Goal: Check status: Check status

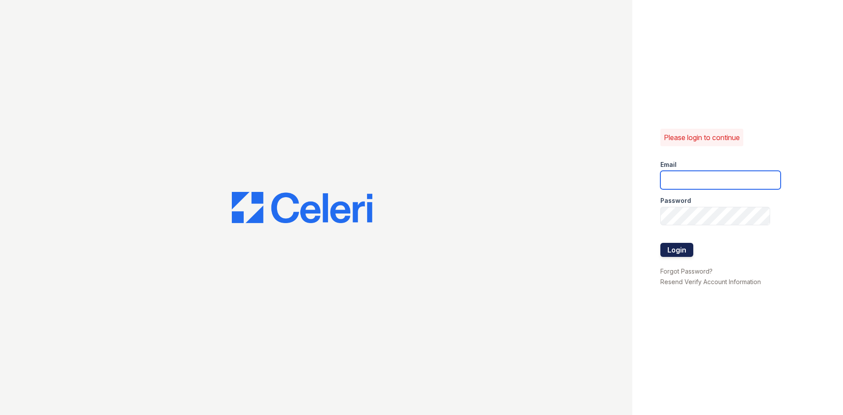
type input "[EMAIL_ADDRESS][DOMAIN_NAME]"
click at [673, 253] on button "Login" at bounding box center [676, 250] width 33 height 14
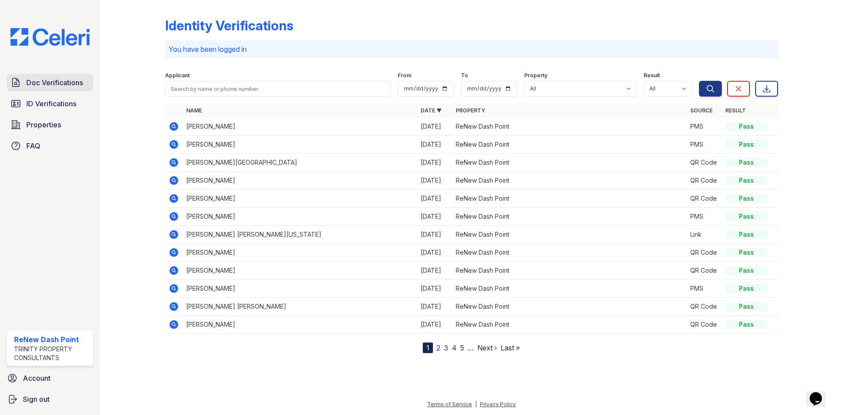
click at [47, 82] on span "Doc Verifications" at bounding box center [54, 82] width 57 height 11
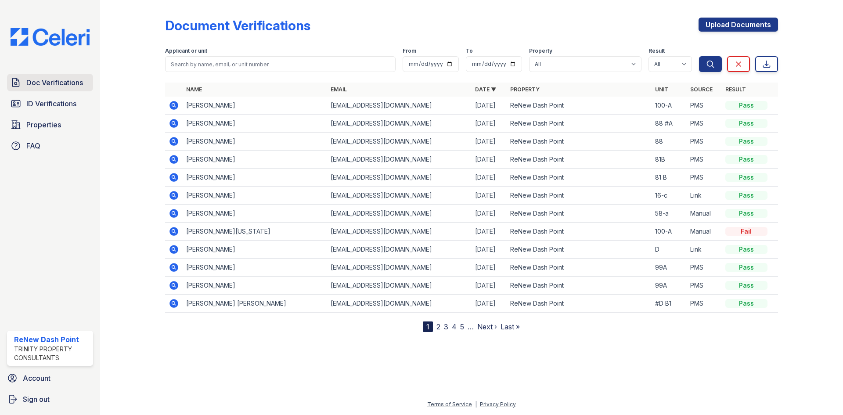
click at [57, 80] on span "Doc Verifications" at bounding box center [54, 82] width 57 height 11
click at [65, 80] on span "Doc Verifications" at bounding box center [54, 82] width 57 height 11
click at [54, 85] on span "Doc Verifications" at bounding box center [54, 82] width 57 height 11
click at [172, 101] on icon at bounding box center [174, 105] width 11 height 11
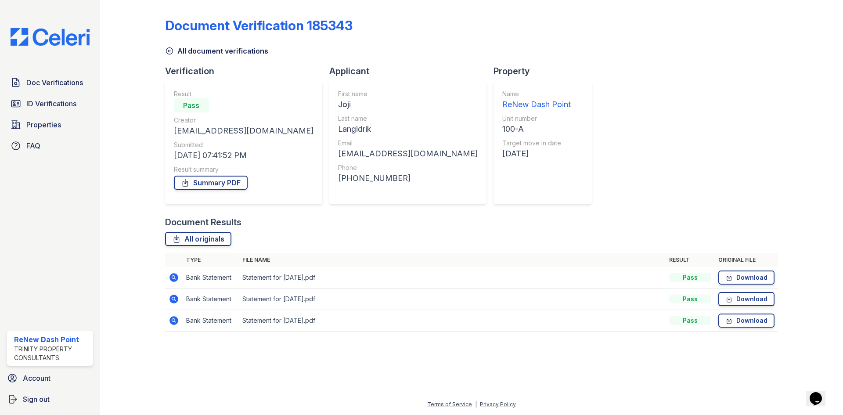
click at [171, 277] on icon at bounding box center [173, 277] width 9 height 9
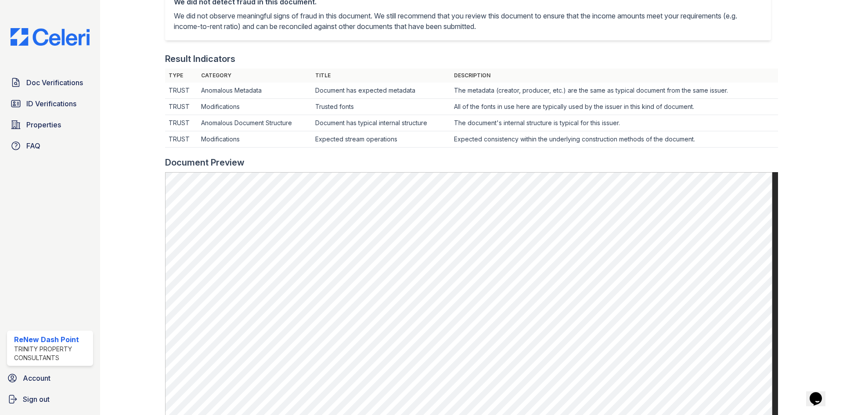
scroll to position [263, 0]
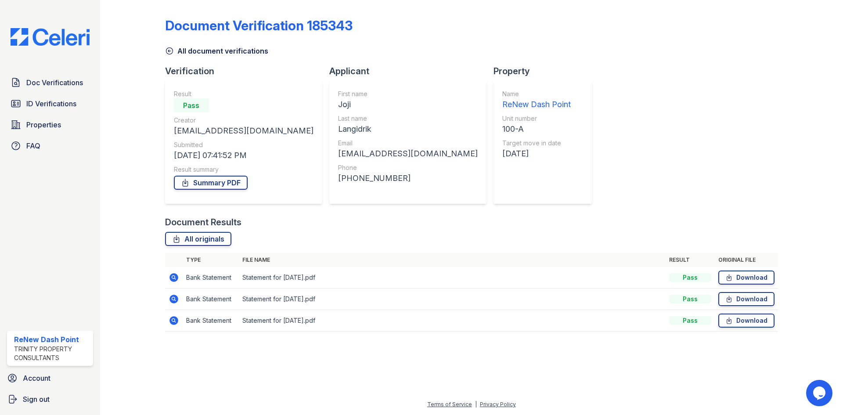
click at [170, 292] on td at bounding box center [174, 299] width 18 height 22
click at [175, 296] on icon at bounding box center [173, 299] width 9 height 9
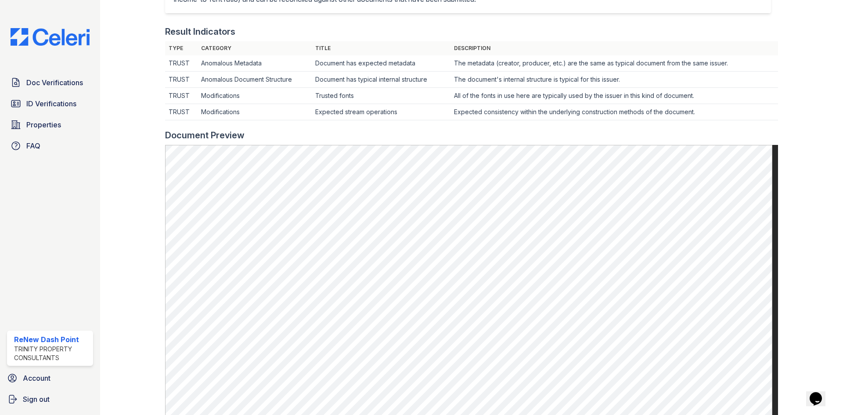
scroll to position [263, 0]
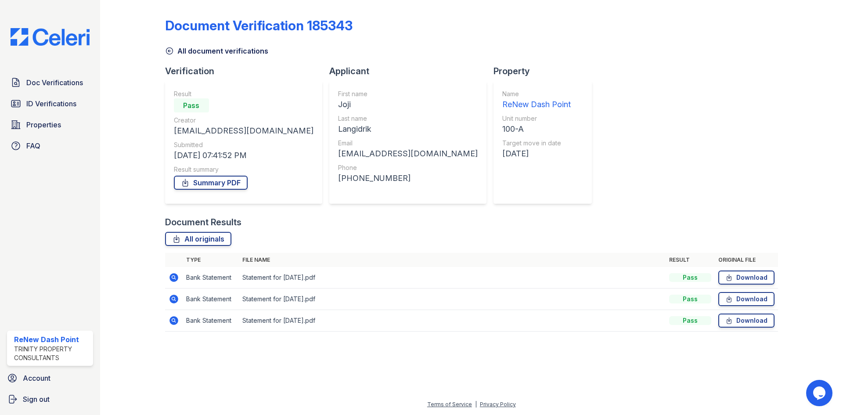
click at [169, 317] on icon at bounding box center [174, 320] width 11 height 11
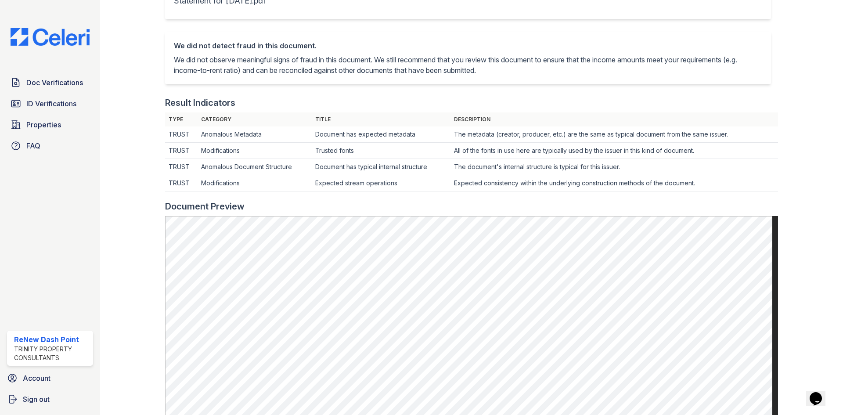
scroll to position [219, 0]
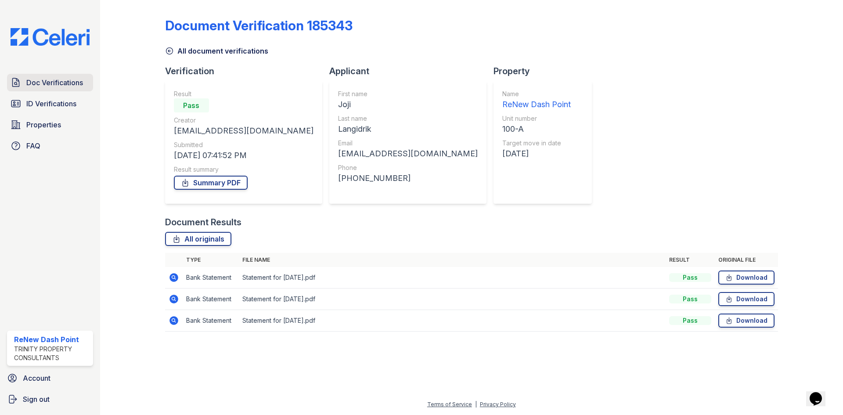
click at [56, 81] on span "Doc Verifications" at bounding box center [54, 82] width 57 height 11
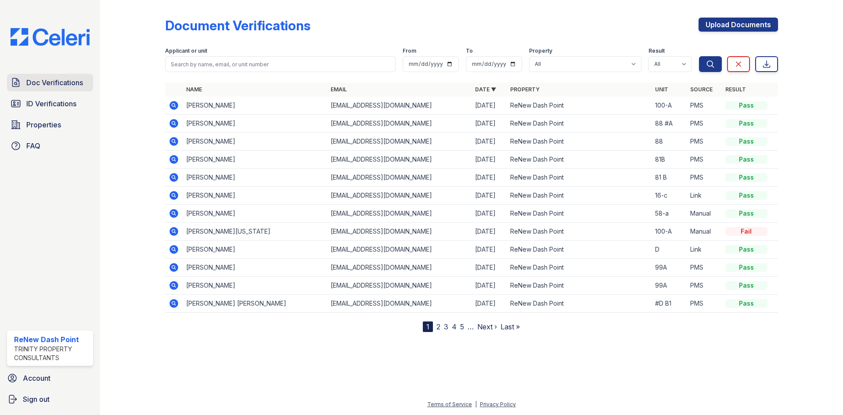
click at [72, 89] on link "Doc Verifications" at bounding box center [50, 83] width 86 height 18
click at [173, 104] on icon at bounding box center [173, 105] width 2 height 2
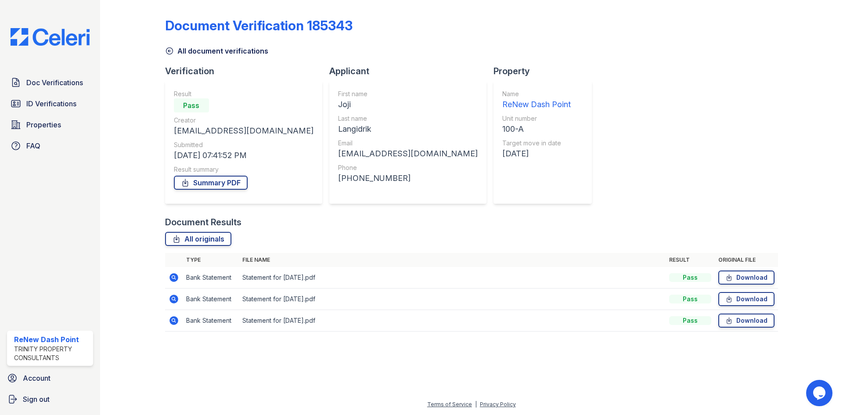
click at [169, 317] on icon at bounding box center [174, 320] width 11 height 11
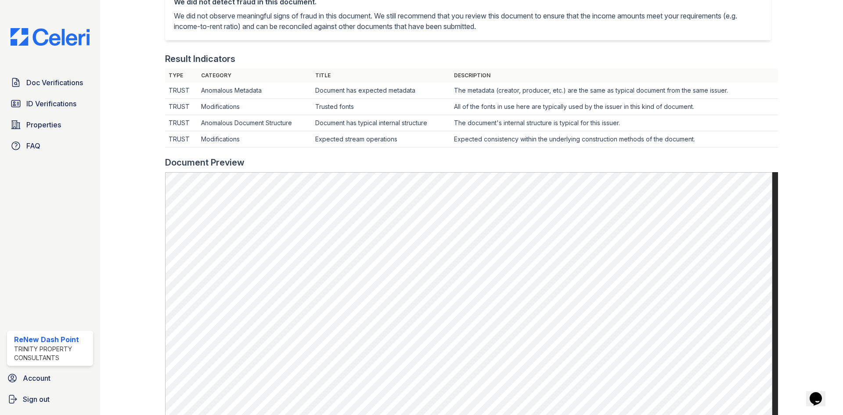
scroll to position [263, 0]
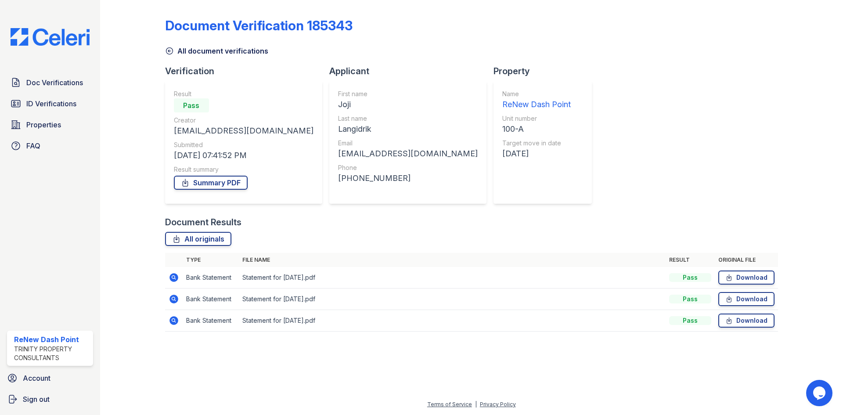
click at [172, 301] on icon at bounding box center [173, 299] width 9 height 9
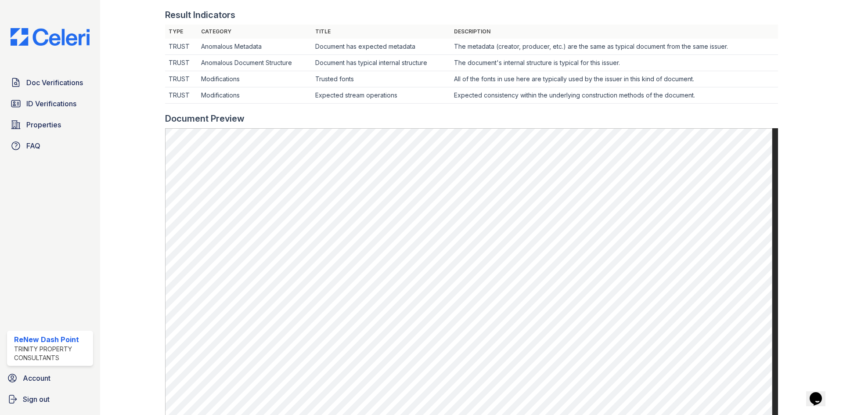
scroll to position [307, 0]
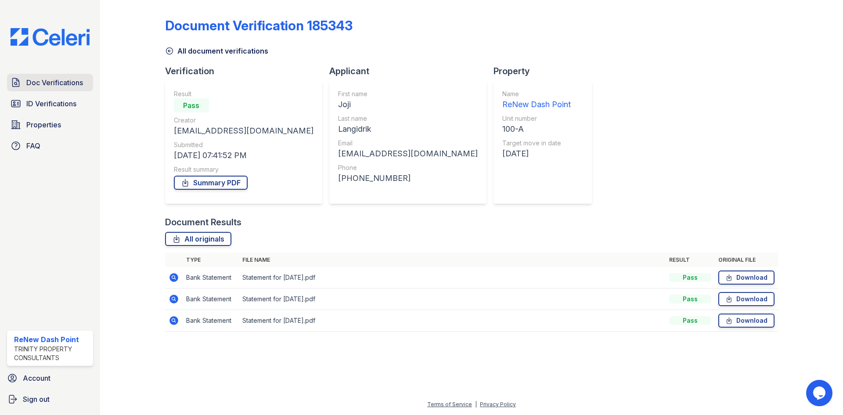
click at [45, 78] on link "Doc Verifications" at bounding box center [50, 83] width 86 height 18
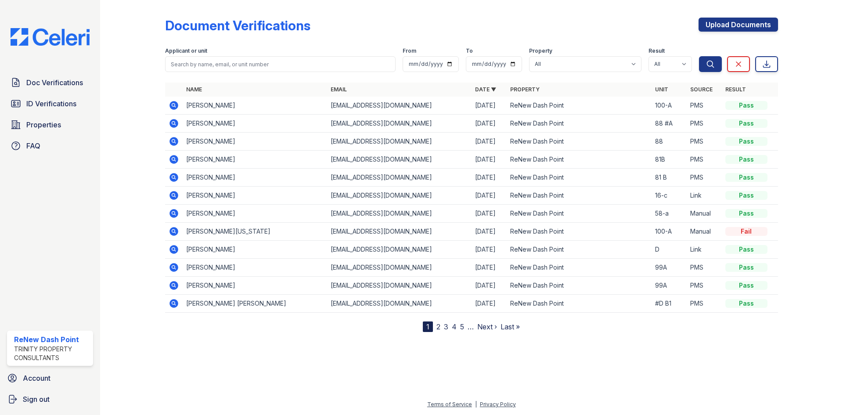
click at [172, 103] on icon at bounding box center [173, 105] width 9 height 9
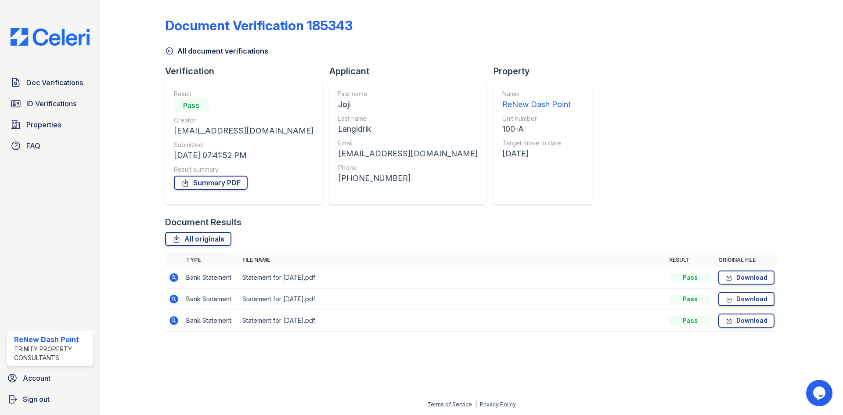
click at [174, 281] on td at bounding box center [174, 278] width 18 height 22
click at [173, 275] on icon at bounding box center [174, 277] width 11 height 11
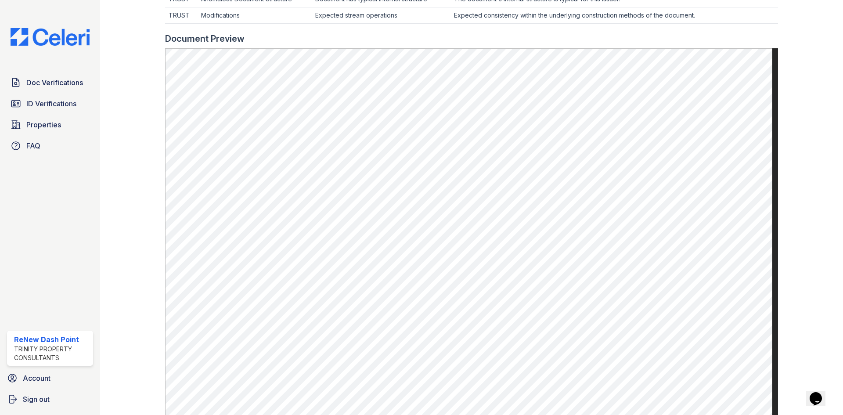
scroll to position [351, 0]
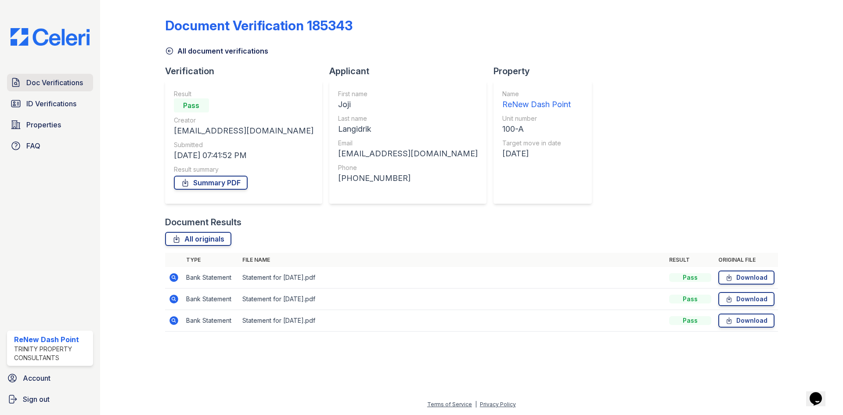
click at [54, 84] on span "Doc Verifications" at bounding box center [54, 82] width 57 height 11
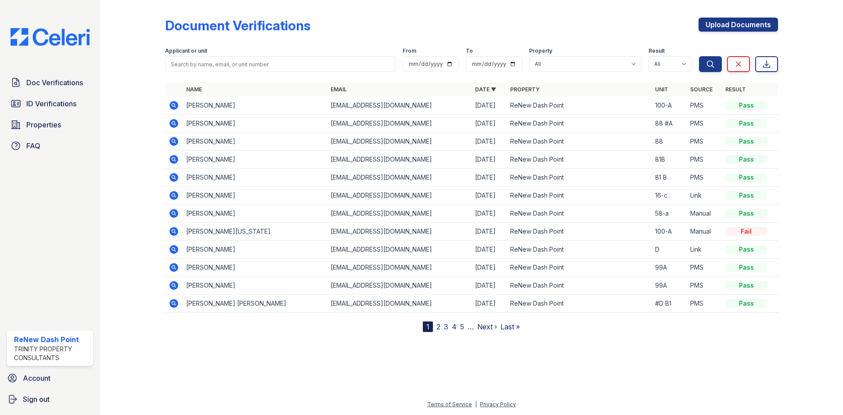
click at [175, 124] on icon at bounding box center [173, 123] width 9 height 9
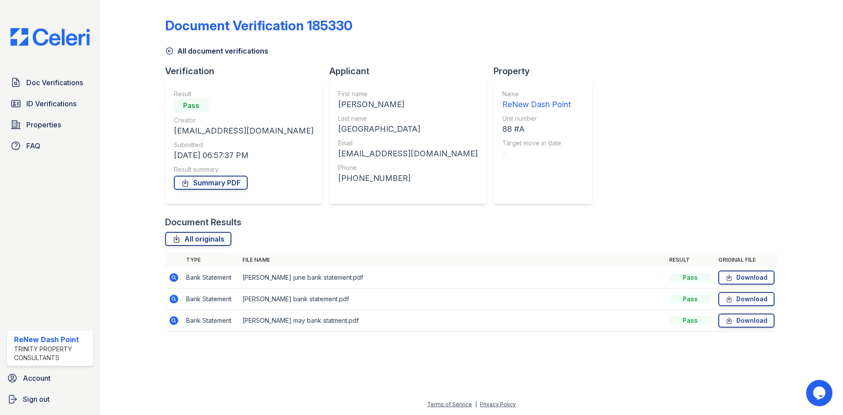
click at [175, 275] on icon at bounding box center [173, 277] width 9 height 9
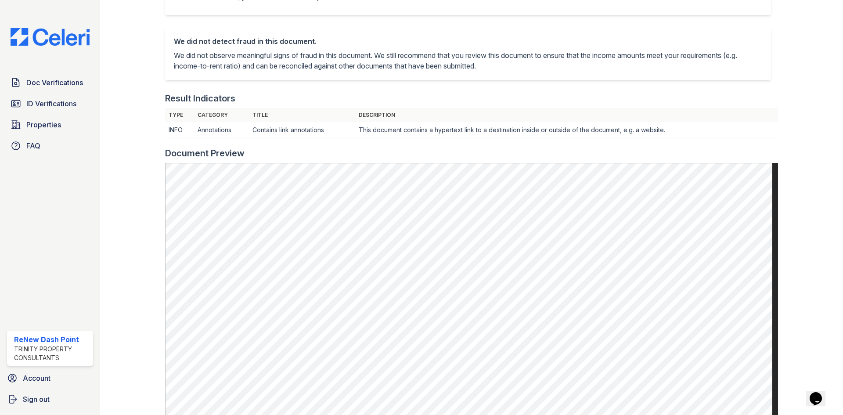
scroll to position [219, 0]
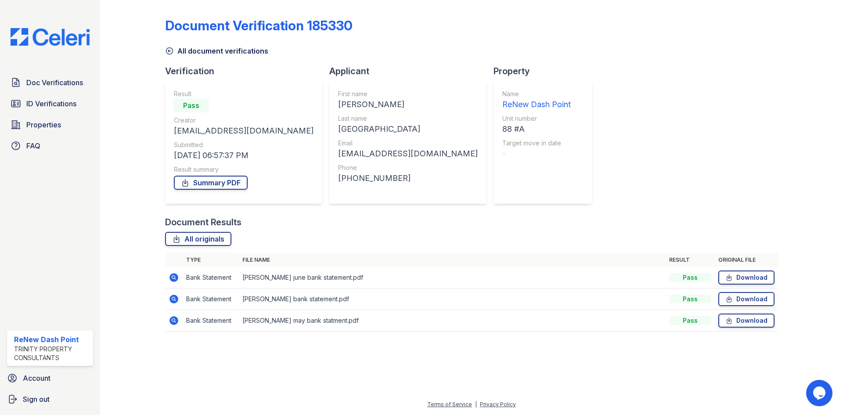
click at [174, 281] on icon at bounding box center [173, 277] width 9 height 9
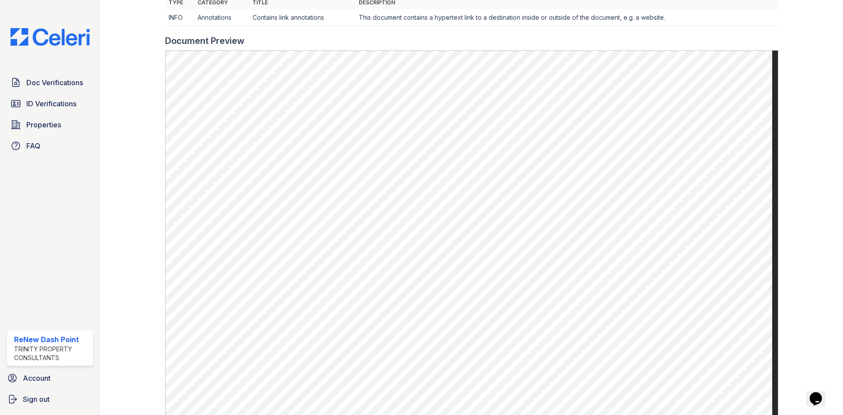
scroll to position [307, 0]
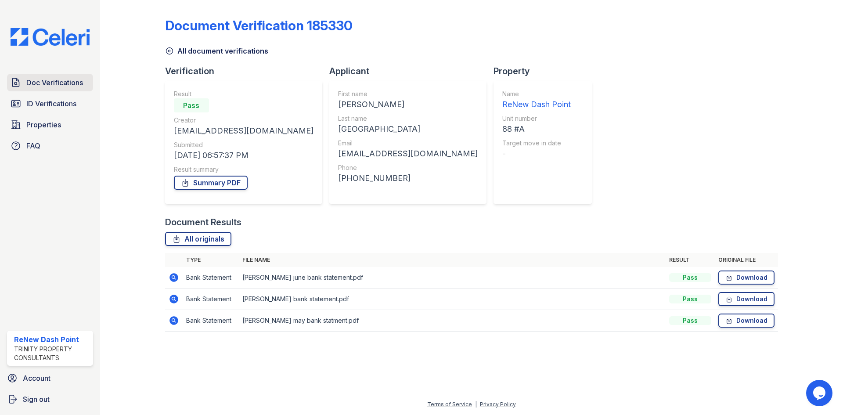
click at [55, 78] on span "Doc Verifications" at bounding box center [54, 82] width 57 height 11
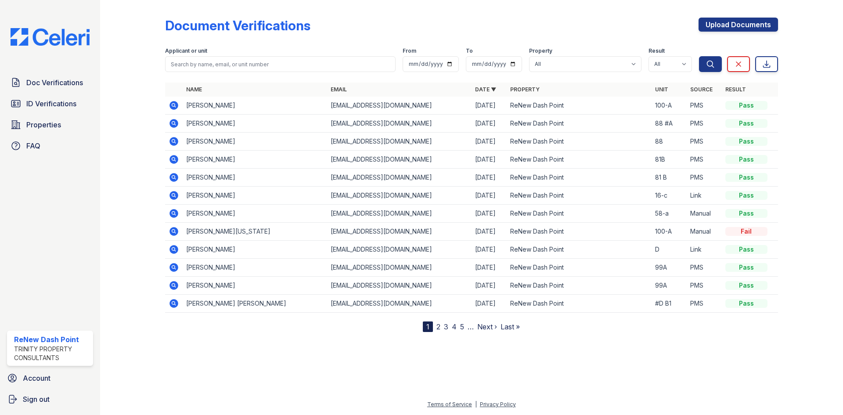
click at [179, 105] on td at bounding box center [174, 106] width 18 height 18
click at [174, 121] on icon at bounding box center [174, 123] width 11 height 11
click at [176, 140] on icon at bounding box center [173, 141] width 9 height 9
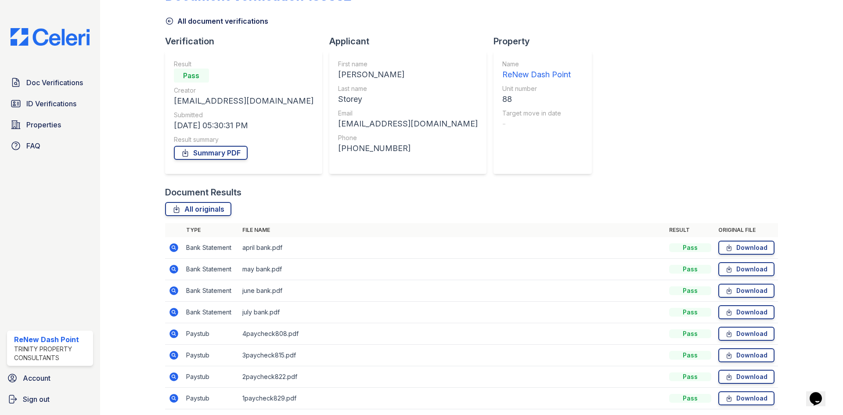
scroll to position [63, 0]
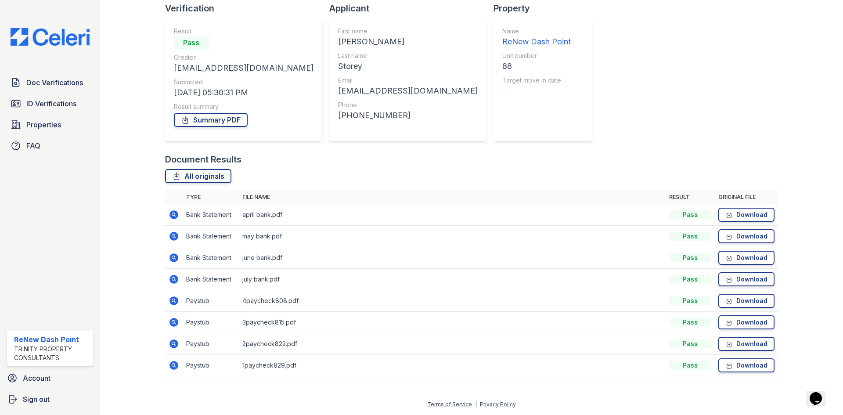
click at [171, 321] on icon at bounding box center [174, 322] width 11 height 11
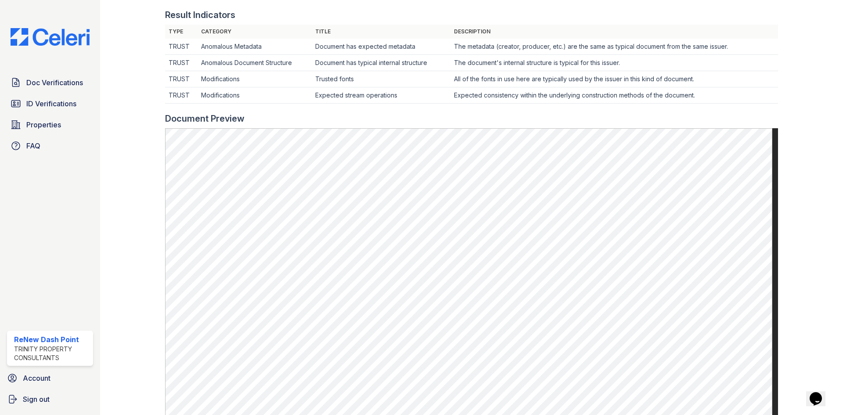
scroll to position [307, 0]
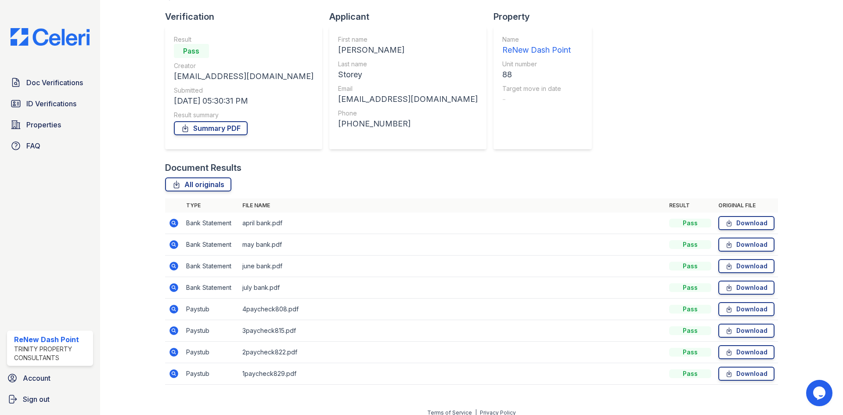
scroll to position [63, 0]
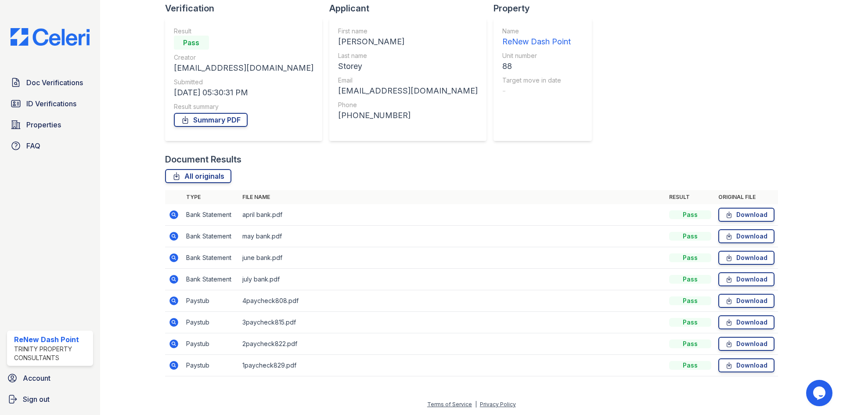
click at [175, 343] on icon at bounding box center [173, 343] width 9 height 9
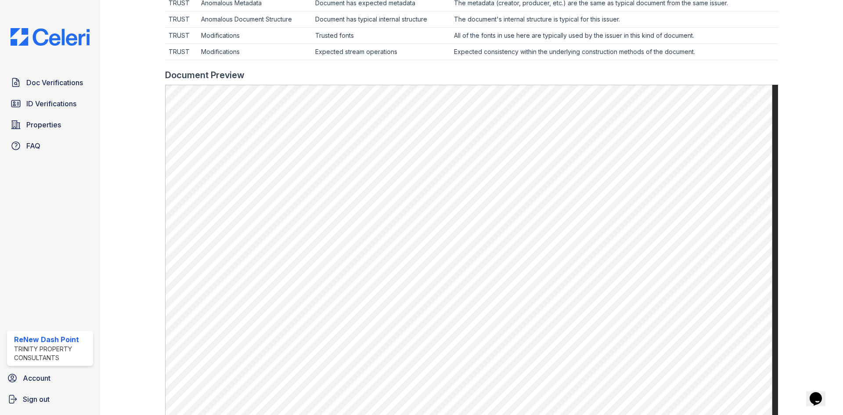
scroll to position [307, 0]
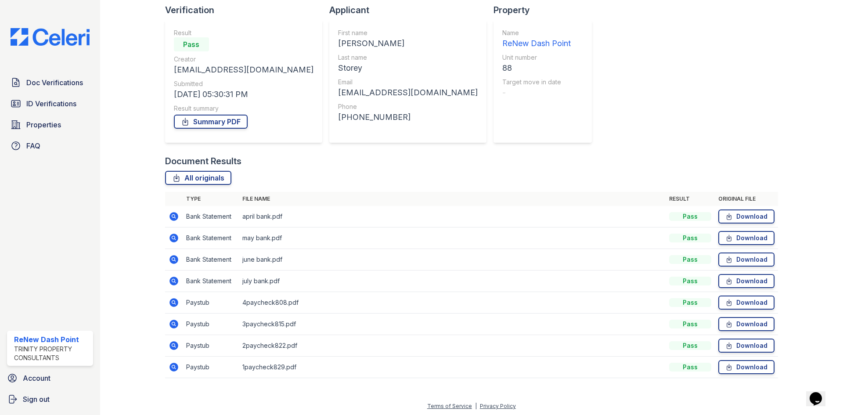
scroll to position [63, 0]
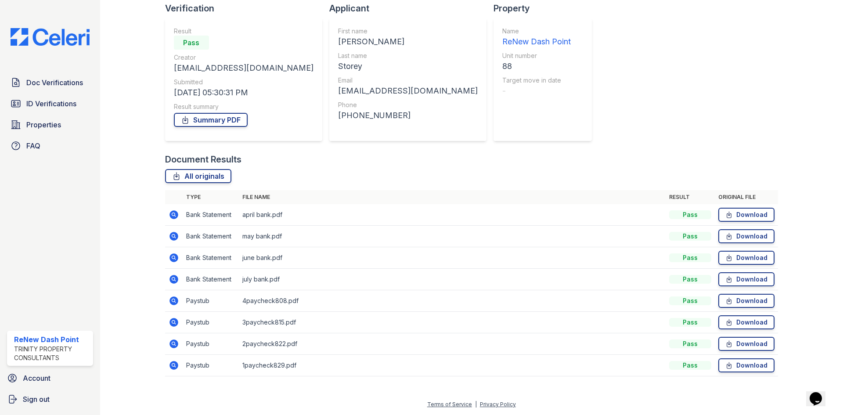
click at [174, 368] on icon at bounding box center [173, 365] width 9 height 9
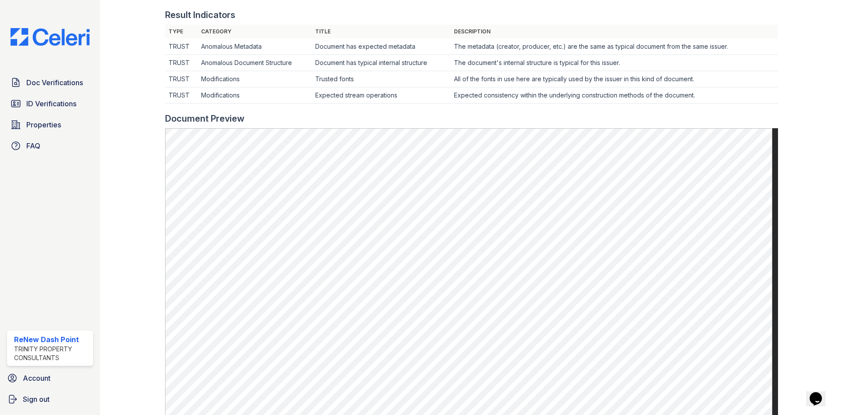
scroll to position [307, 0]
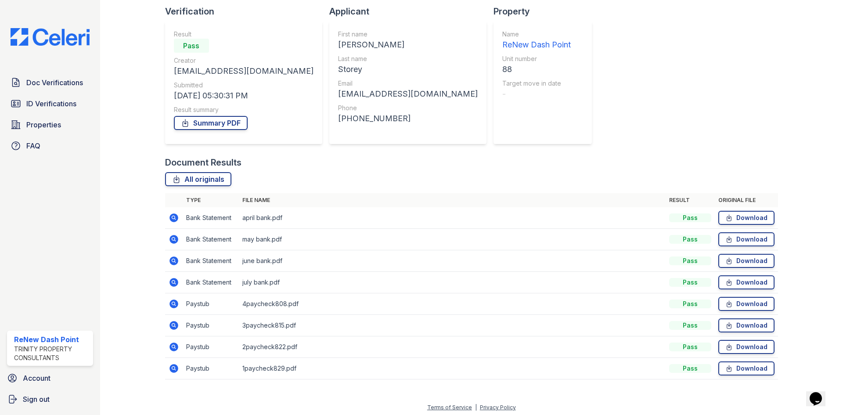
scroll to position [63, 0]
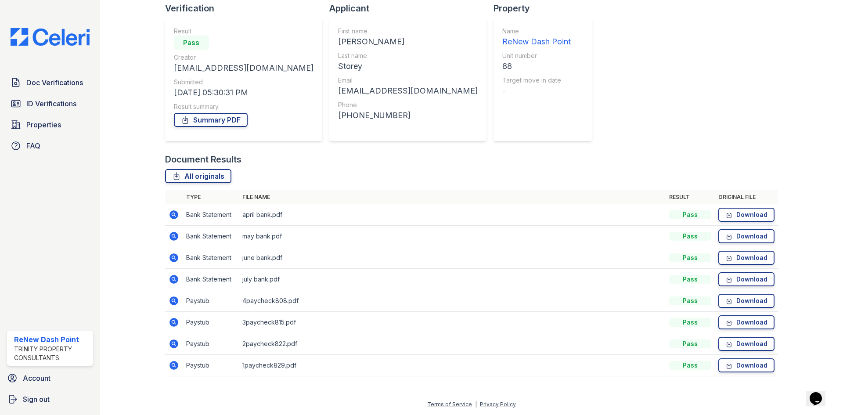
click at [174, 301] on icon at bounding box center [174, 300] width 11 height 11
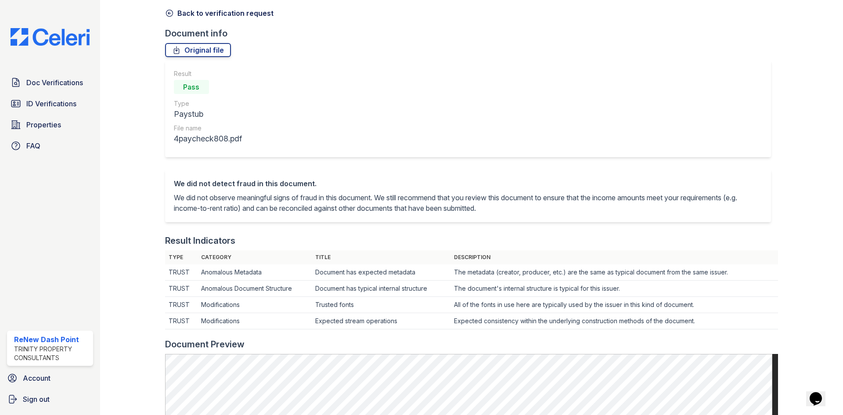
scroll to position [219, 0]
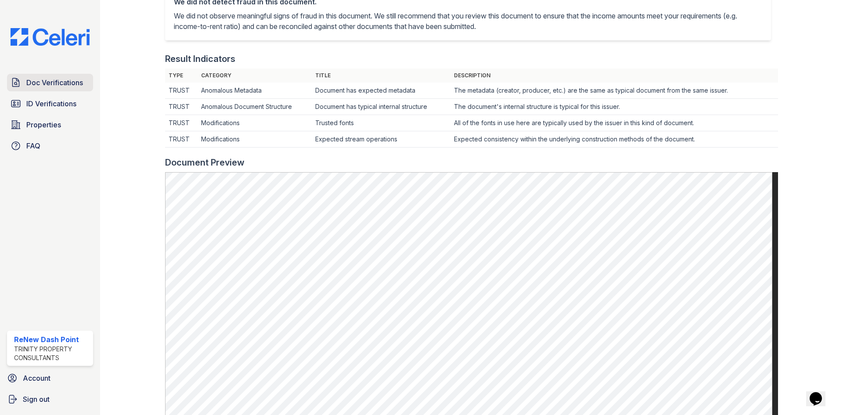
click at [35, 82] on span "Doc Verifications" at bounding box center [54, 82] width 57 height 11
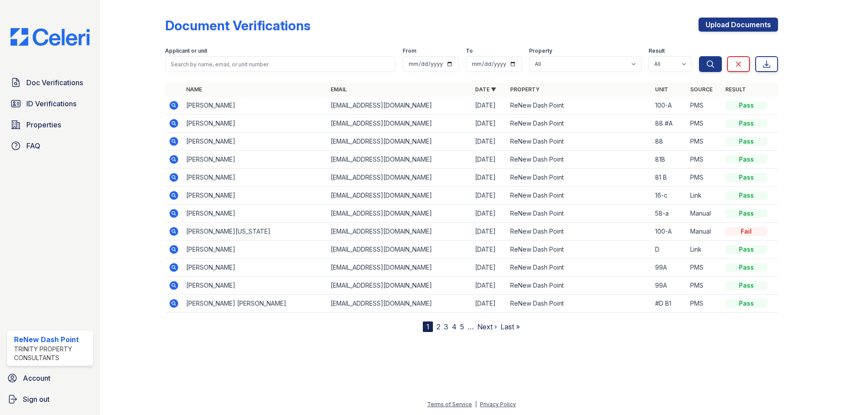
click at [176, 141] on icon at bounding box center [173, 141] width 9 height 9
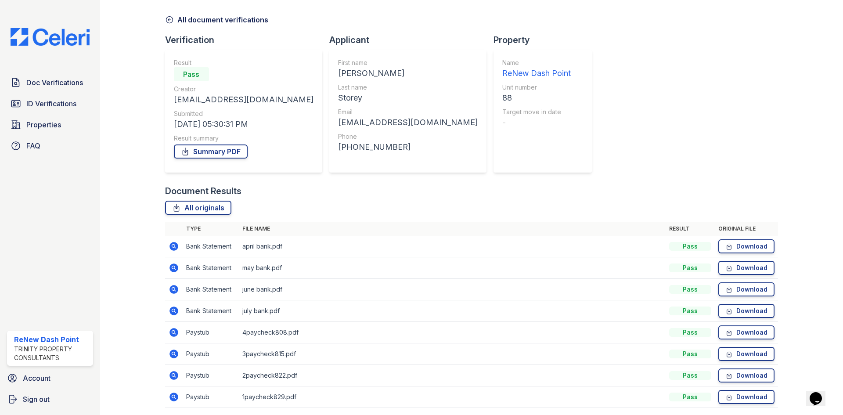
scroll to position [63, 0]
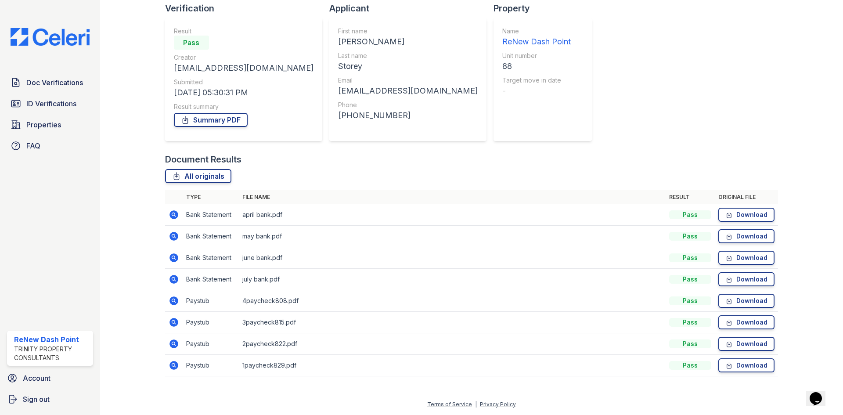
click at [178, 278] on td at bounding box center [174, 280] width 18 height 22
click at [176, 280] on icon at bounding box center [173, 279] width 9 height 9
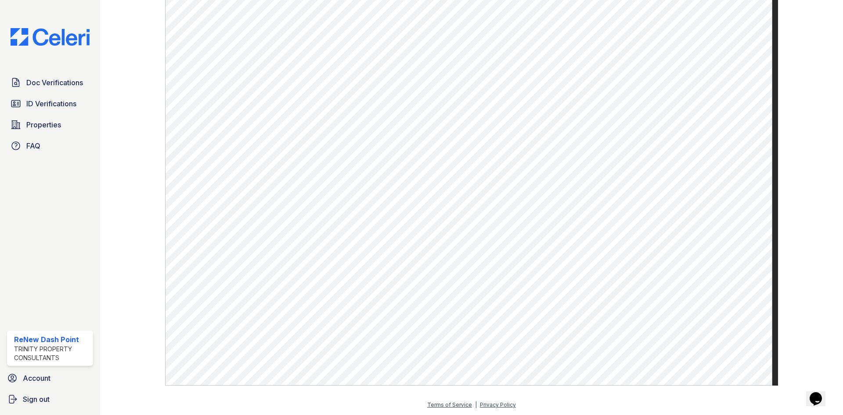
scroll to position [480, 0]
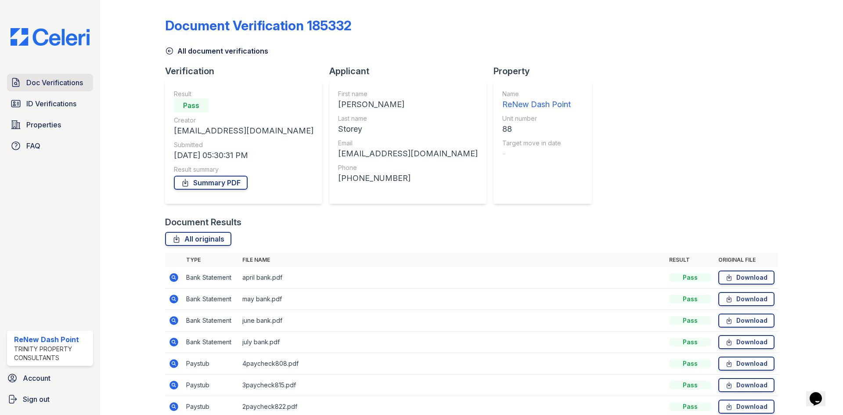
click at [49, 83] on span "Doc Verifications" at bounding box center [54, 82] width 57 height 11
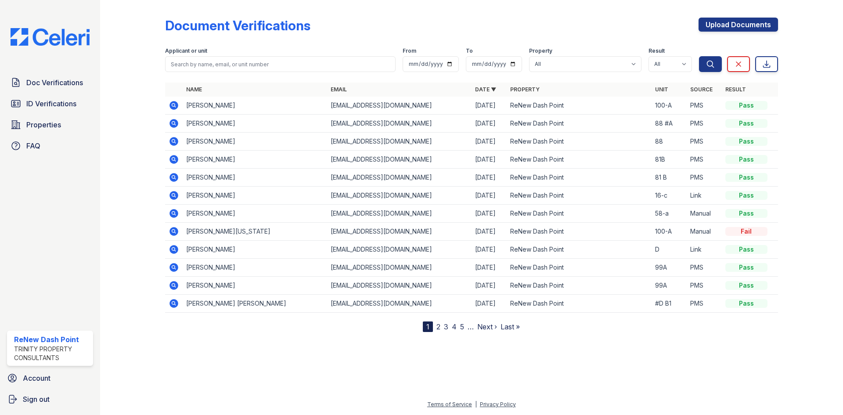
click at [177, 124] on icon at bounding box center [173, 123] width 9 height 9
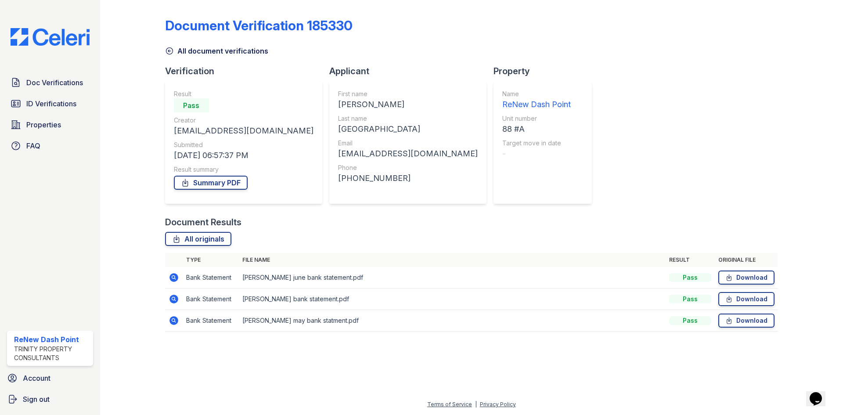
click at [171, 276] on icon at bounding box center [173, 277] width 9 height 9
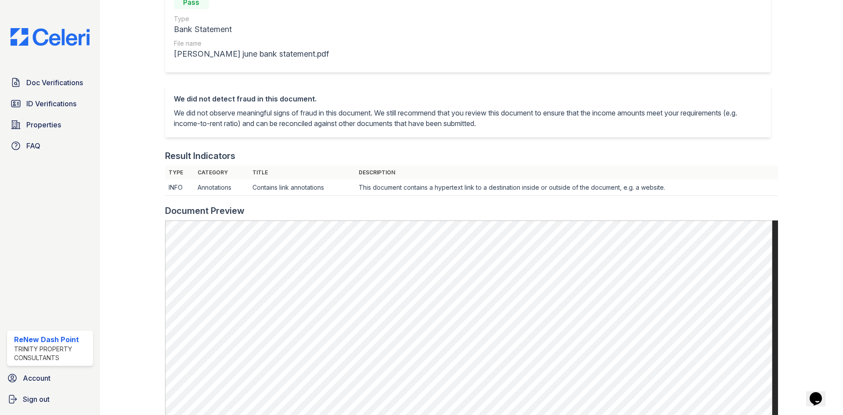
scroll to position [307, 0]
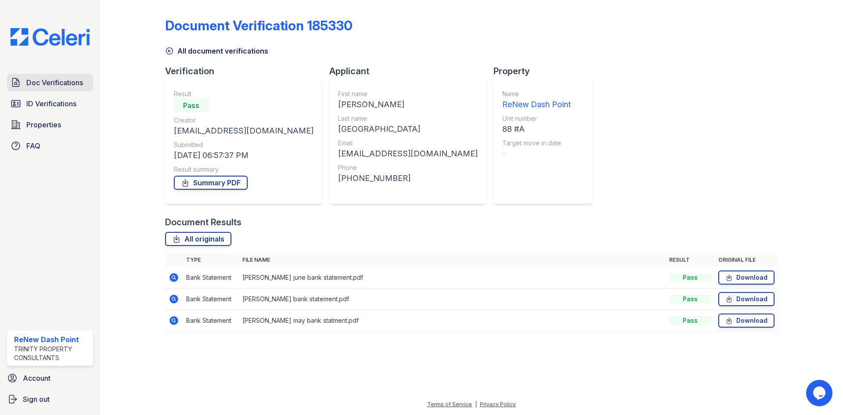
click at [25, 79] on link "Doc Verifications" at bounding box center [50, 83] width 86 height 18
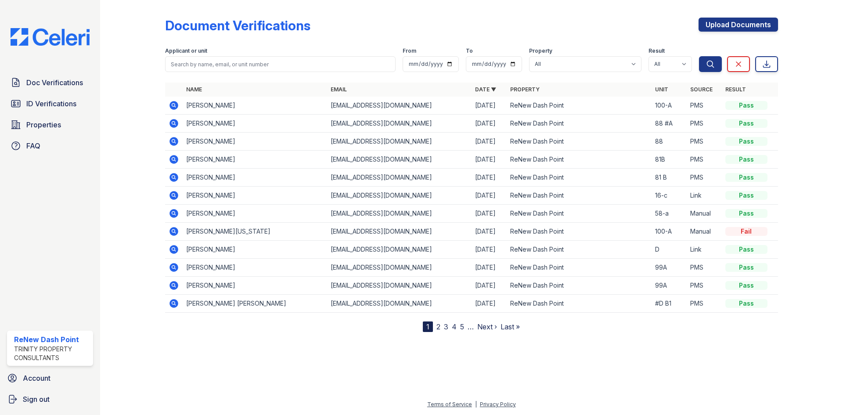
click at [174, 123] on icon at bounding box center [173, 123] width 2 height 2
click at [177, 106] on icon at bounding box center [173, 105] width 9 height 9
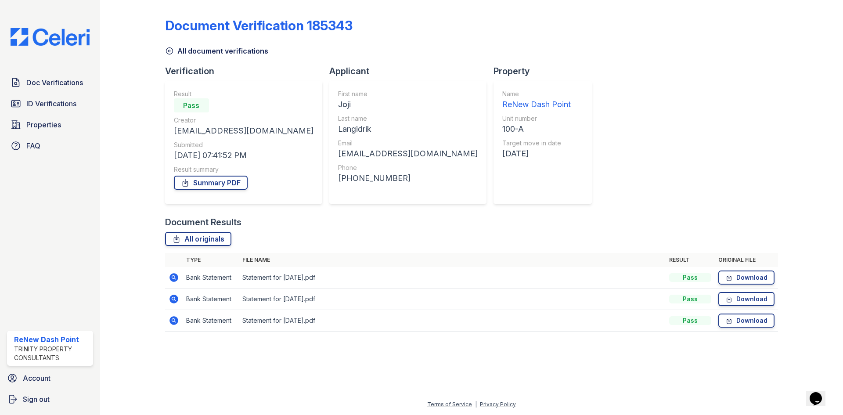
click at [172, 277] on icon at bounding box center [174, 277] width 11 height 11
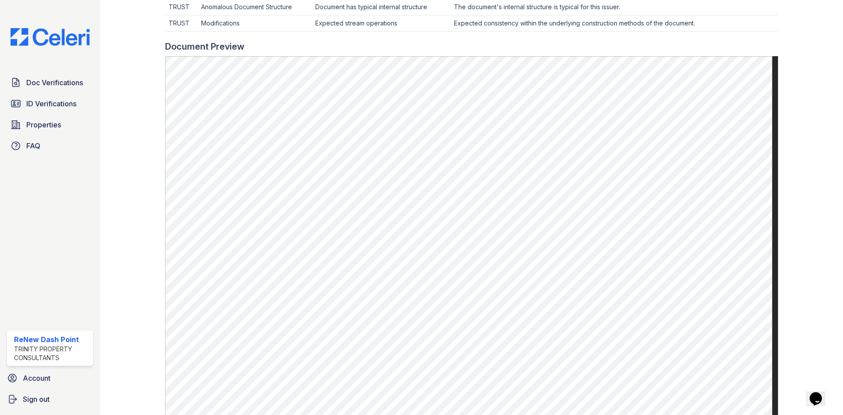
scroll to position [351, 0]
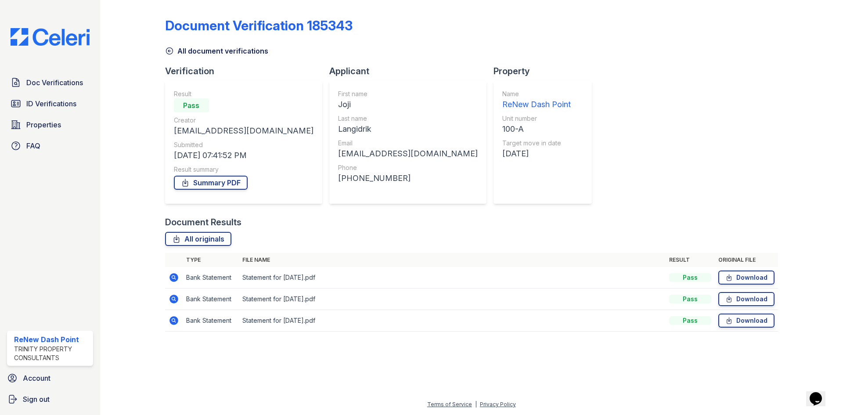
click at [172, 298] on icon at bounding box center [174, 299] width 11 height 11
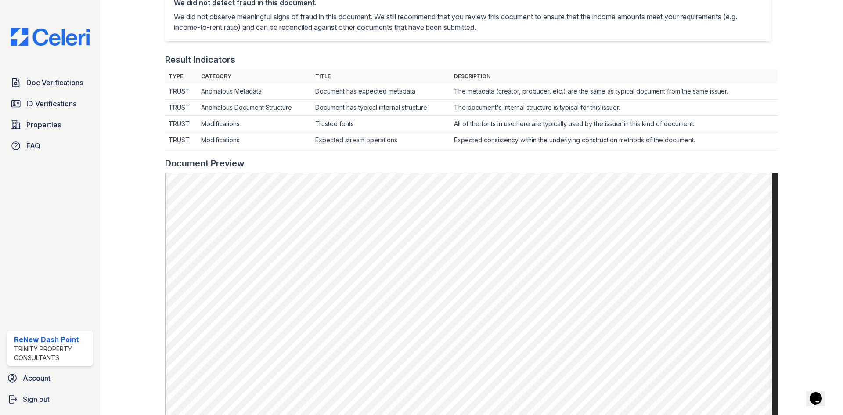
scroll to position [219, 0]
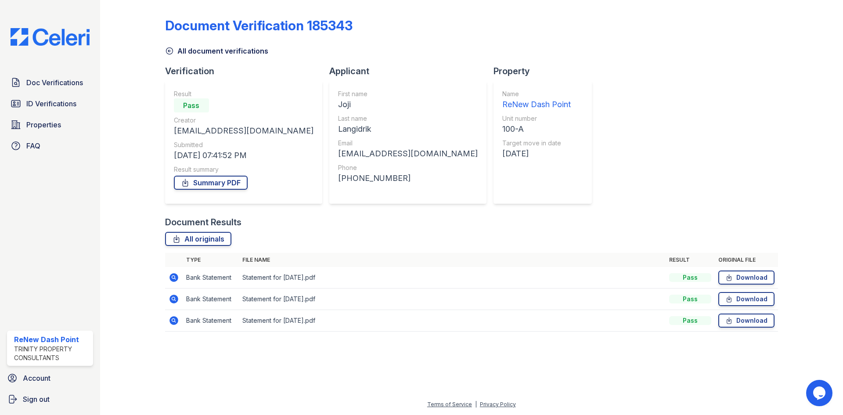
click at [169, 320] on icon at bounding box center [174, 320] width 11 height 11
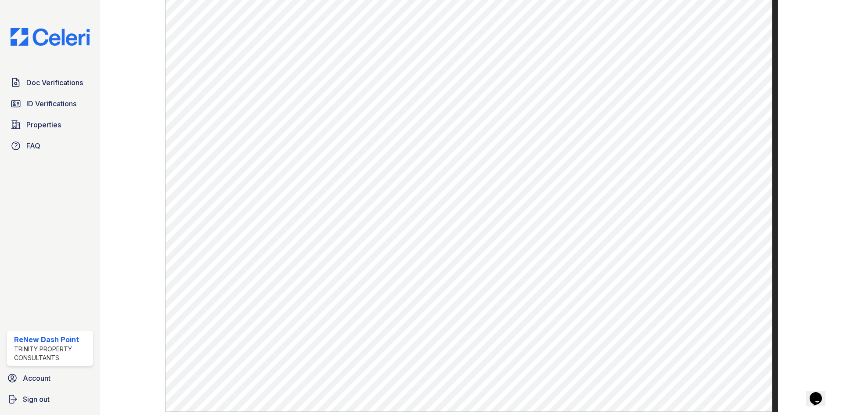
scroll to position [395, 0]
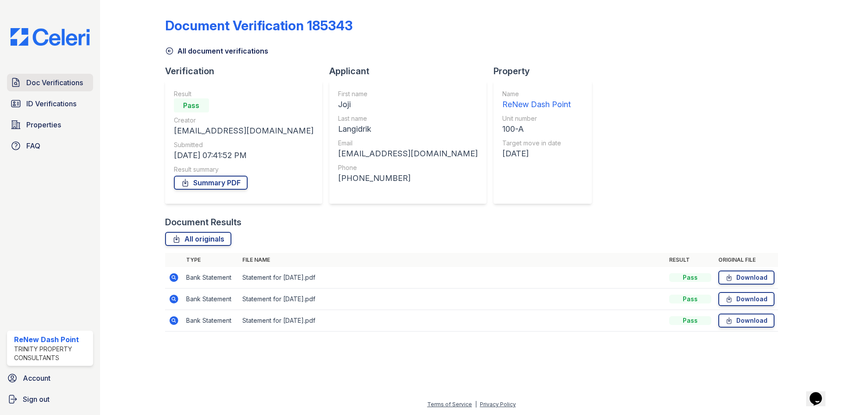
click at [65, 88] on link "Doc Verifications" at bounding box center [50, 83] width 86 height 18
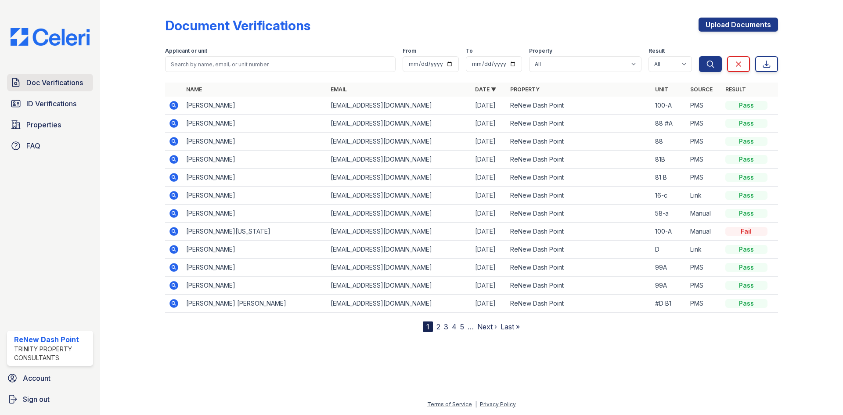
click at [67, 86] on span "Doc Verifications" at bounding box center [54, 82] width 57 height 11
click at [176, 124] on icon at bounding box center [173, 123] width 9 height 9
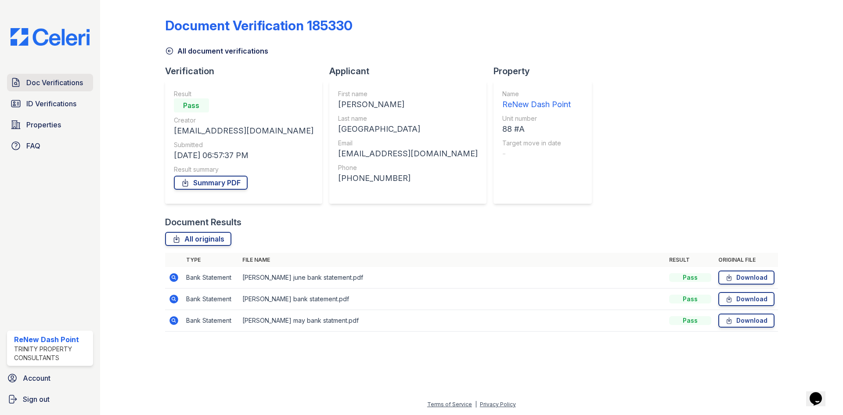
click at [51, 76] on link "Doc Verifications" at bounding box center [50, 83] width 86 height 18
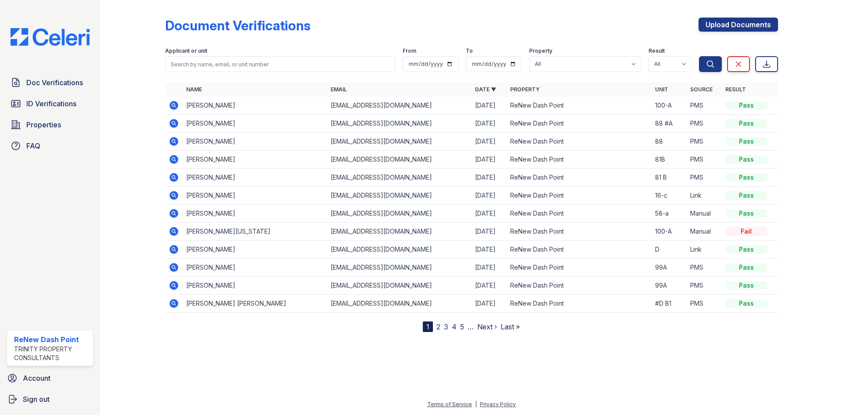
click at [173, 101] on icon at bounding box center [173, 105] width 9 height 9
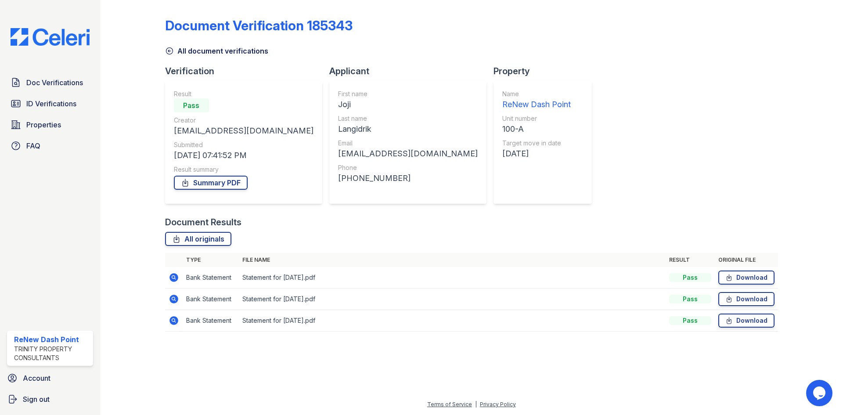
click at [176, 272] on td at bounding box center [174, 278] width 18 height 22
click at [174, 276] on icon at bounding box center [174, 277] width 11 height 11
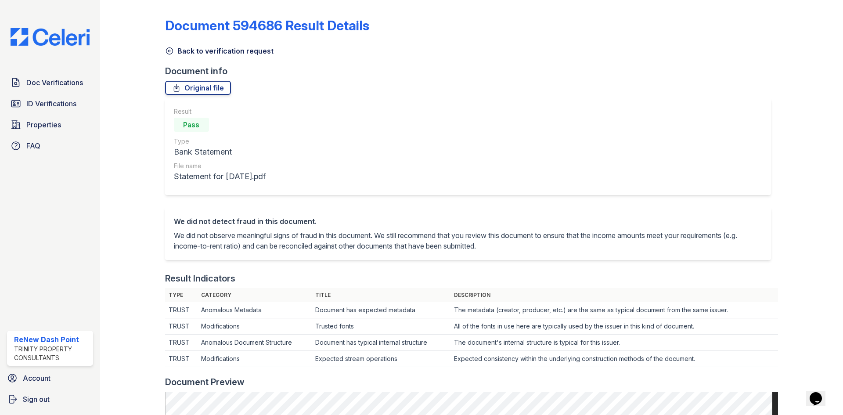
click at [609, 86] on div "Original file" at bounding box center [471, 88] width 613 height 14
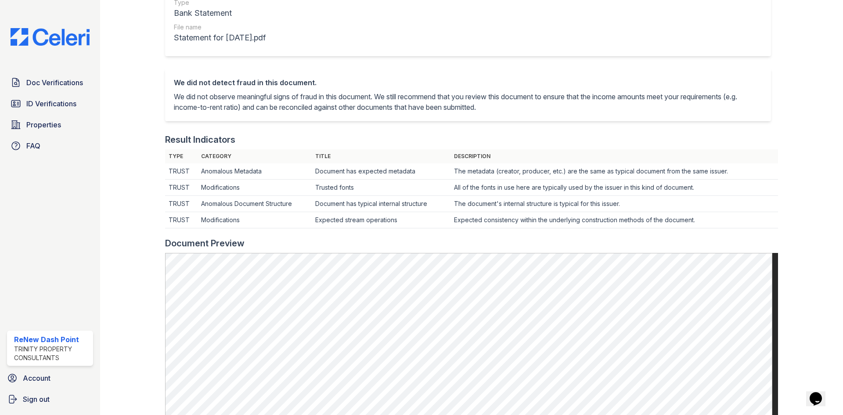
scroll to position [219, 0]
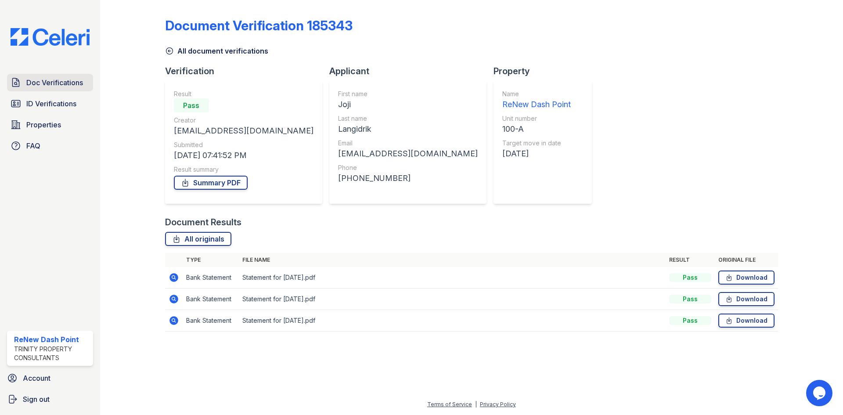
click at [59, 84] on span "Doc Verifications" at bounding box center [54, 82] width 57 height 11
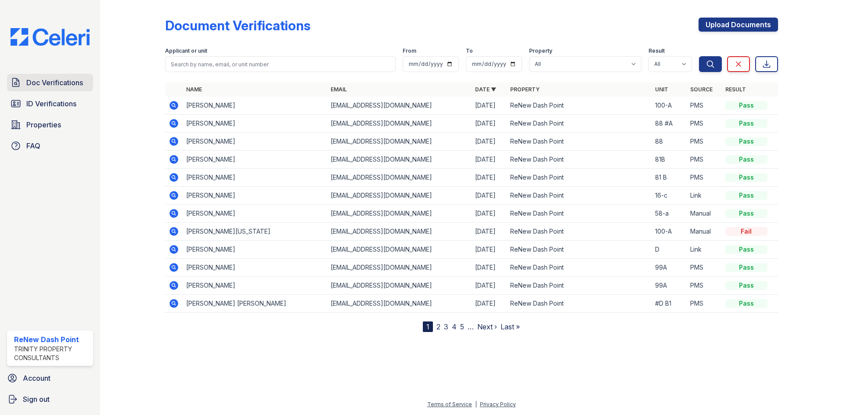
click at [34, 80] on span "Doc Verifications" at bounding box center [54, 82] width 57 height 11
click at [180, 106] on td at bounding box center [174, 106] width 18 height 18
click at [176, 107] on icon at bounding box center [173, 105] width 9 height 9
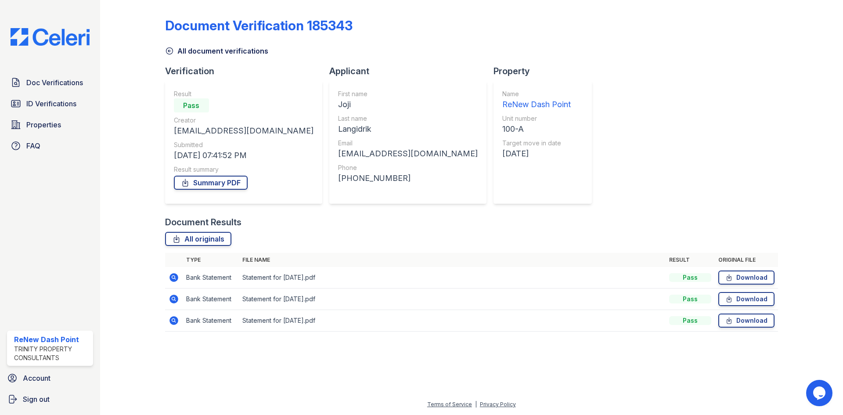
click at [169, 280] on icon at bounding box center [174, 277] width 11 height 11
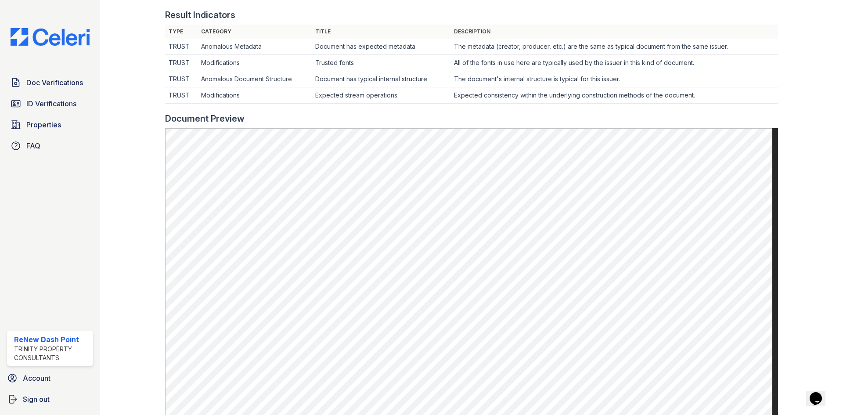
scroll to position [307, 0]
